Goal: Task Accomplishment & Management: Manage account settings

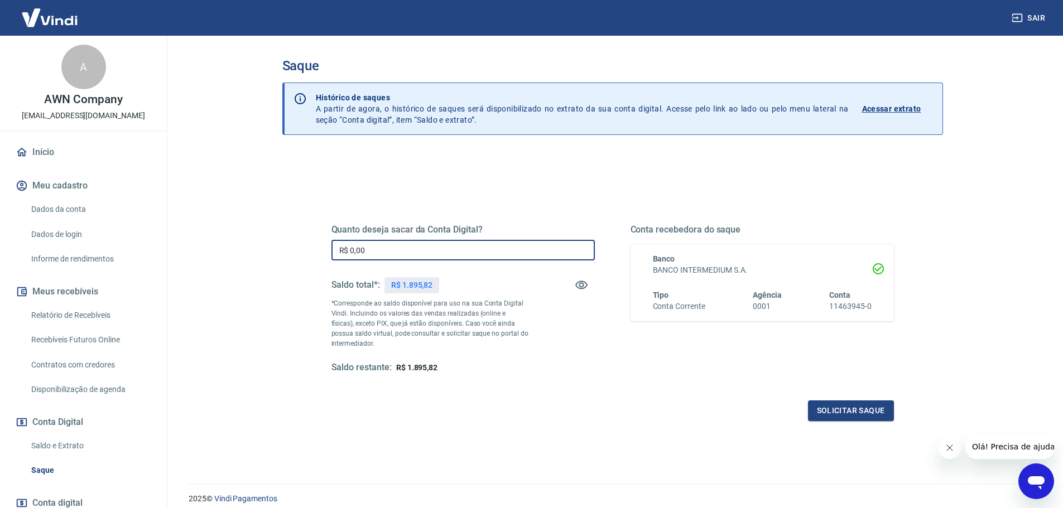
click at [397, 252] on input "R$ 0,00" at bounding box center [463, 250] width 263 height 21
type input "R$ 1.895,82"
click at [865, 414] on button "Solicitar saque" at bounding box center [851, 411] width 86 height 21
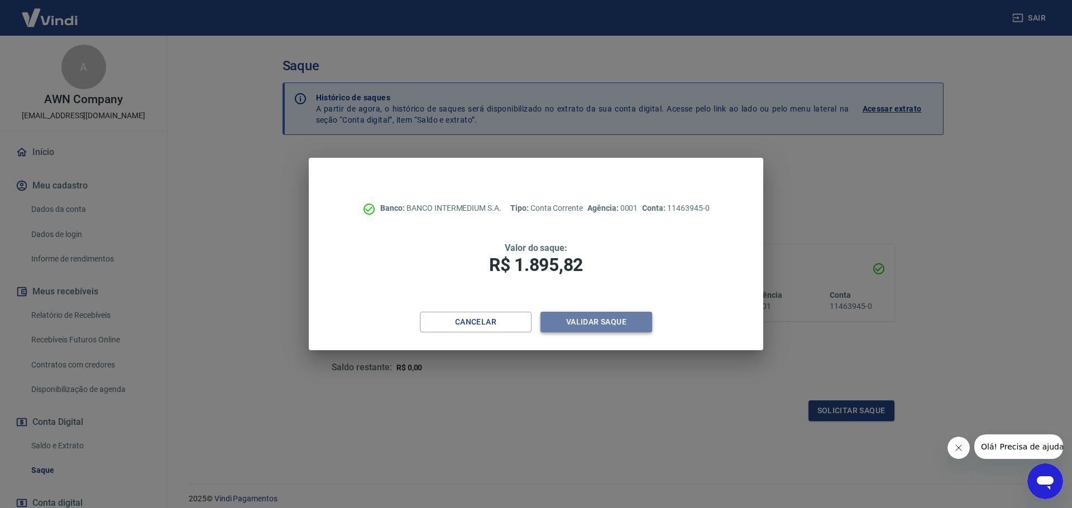
click at [583, 326] on button "Validar saque" at bounding box center [596, 322] width 112 height 21
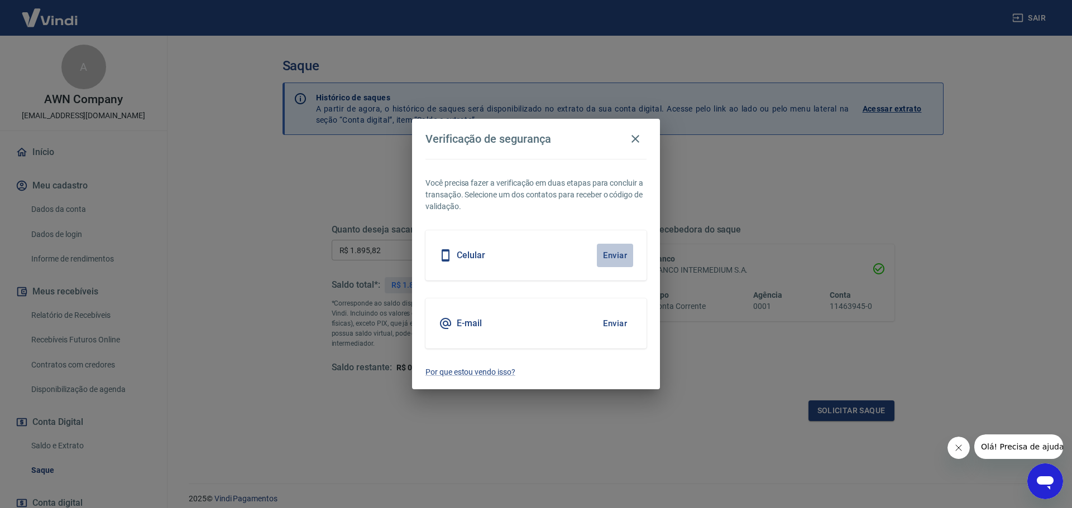
click at [619, 256] on button "Enviar" at bounding box center [615, 255] width 36 height 23
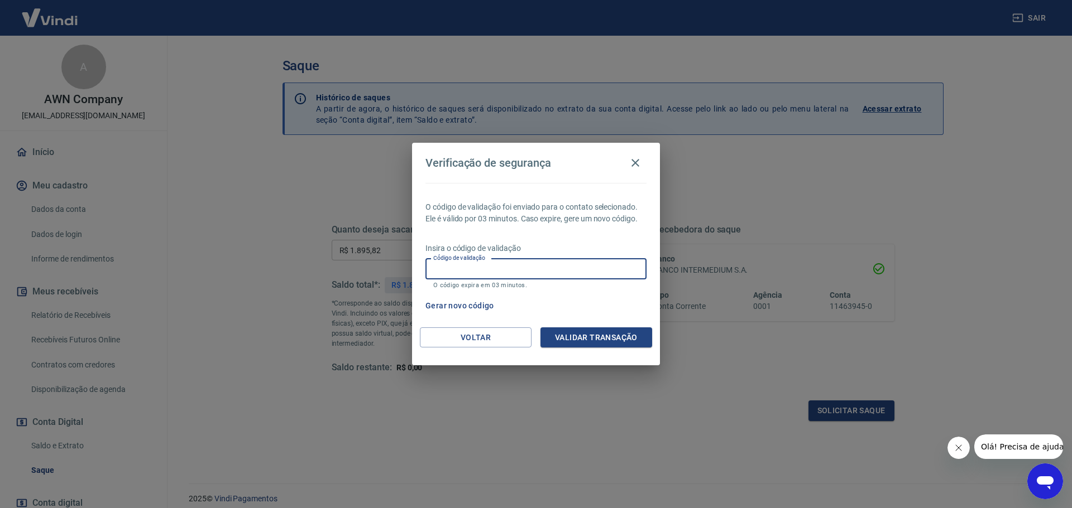
click at [565, 269] on input "Código de validação" at bounding box center [535, 269] width 221 height 21
type input "935136"
click at [622, 344] on button "Validar transação" at bounding box center [596, 338] width 112 height 21
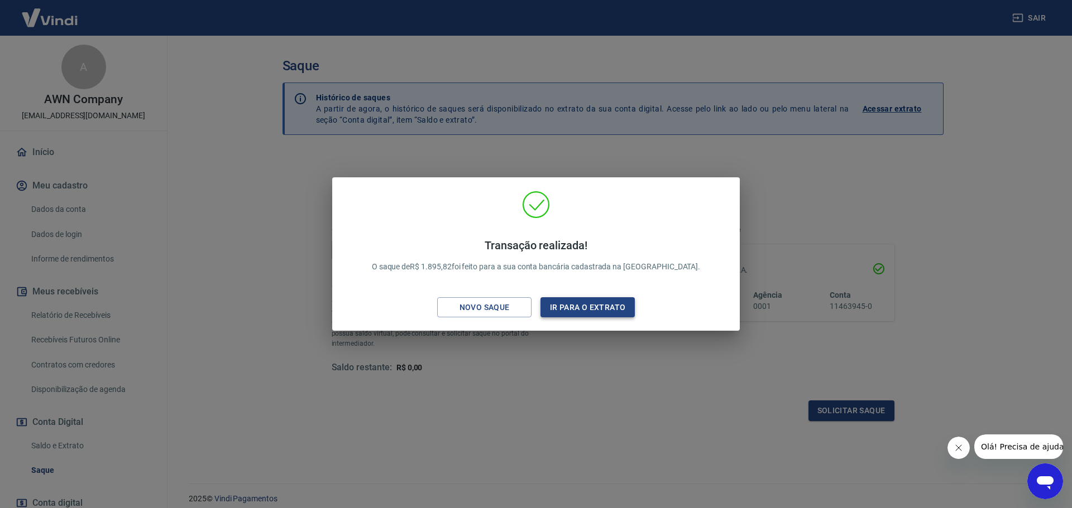
click at [602, 305] on button "Ir para o extrato" at bounding box center [587, 307] width 94 height 21
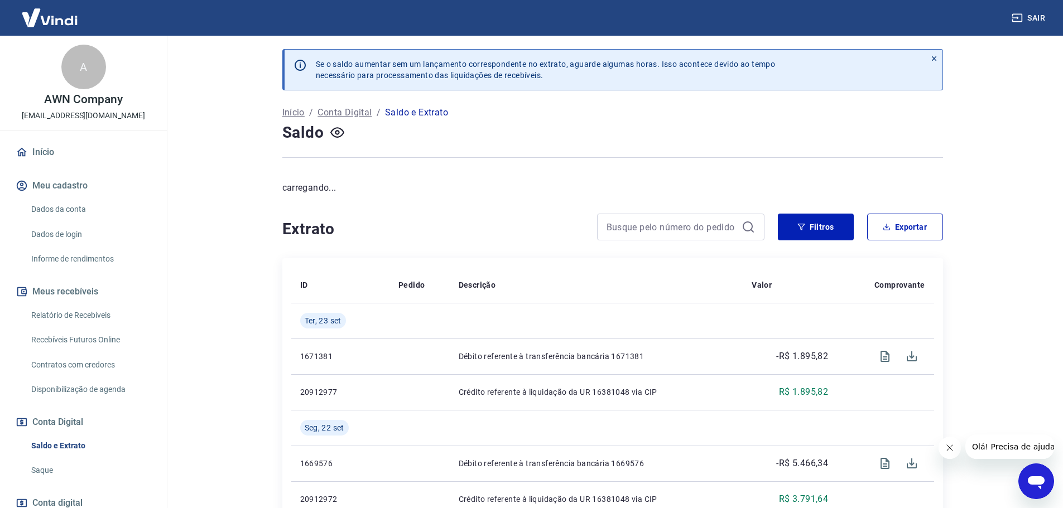
click at [63, 157] on link "Início" at bounding box center [83, 152] width 140 height 25
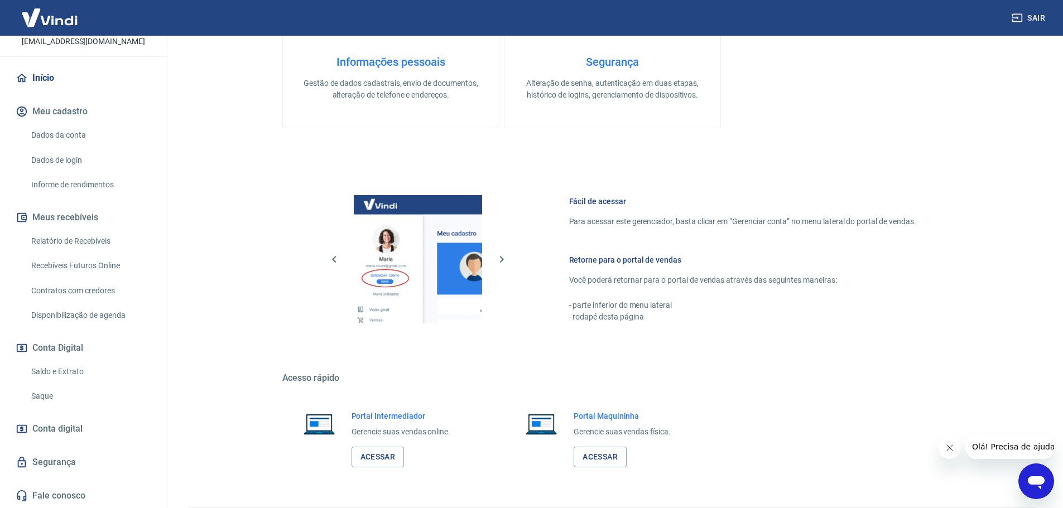
scroll to position [362, 0]
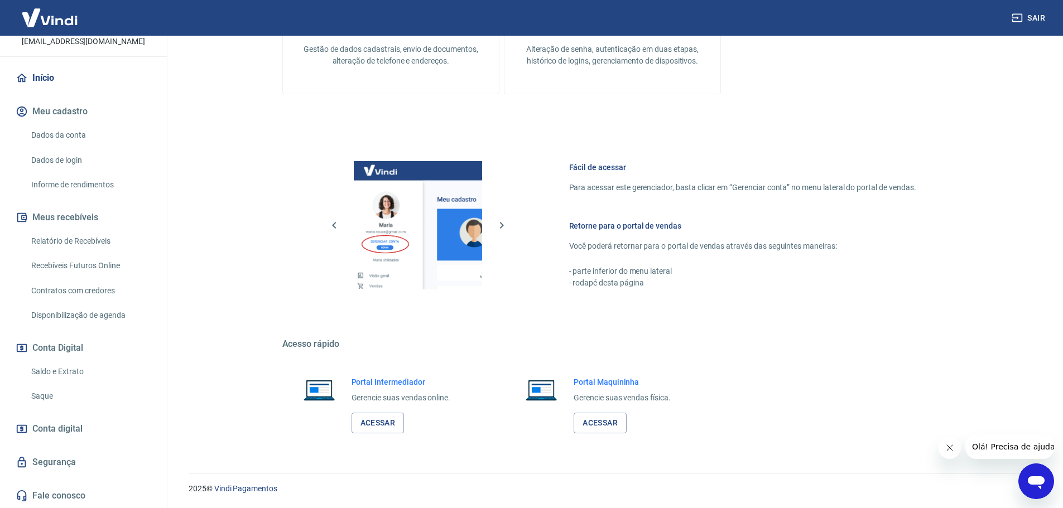
click at [78, 491] on link "Fale conosco" at bounding box center [83, 496] width 140 height 25
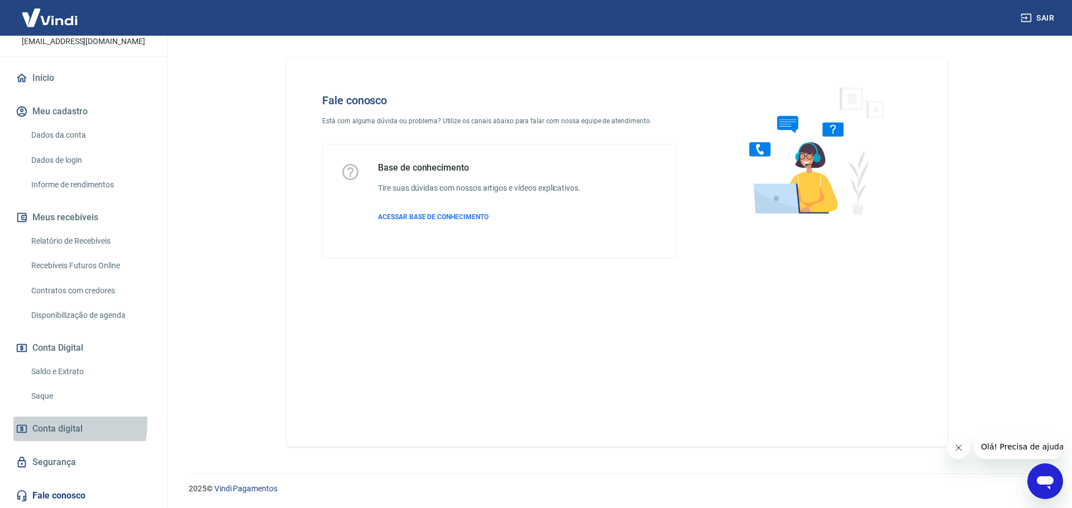
click at [44, 422] on span "Conta digital" at bounding box center [57, 429] width 50 height 16
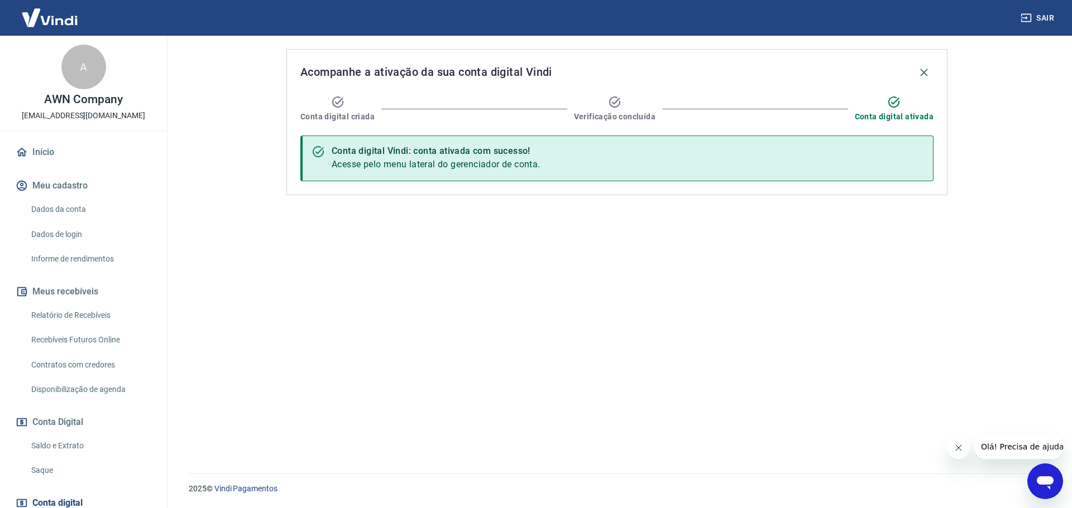
click at [34, 142] on link "Início" at bounding box center [83, 152] width 140 height 25
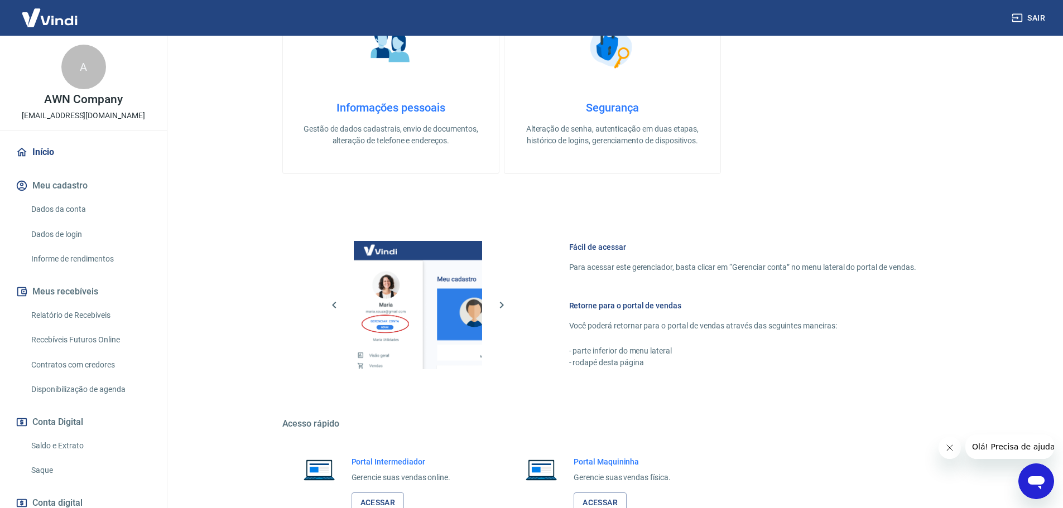
scroll to position [362, 0]
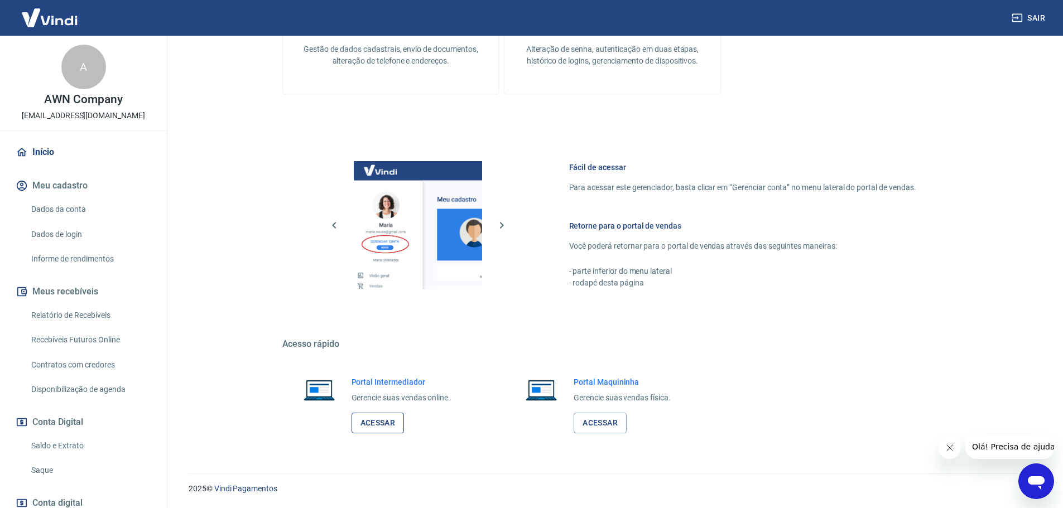
click at [398, 419] on link "Acessar" at bounding box center [378, 423] width 53 height 21
